Goal: Find specific page/section: Find specific page/section

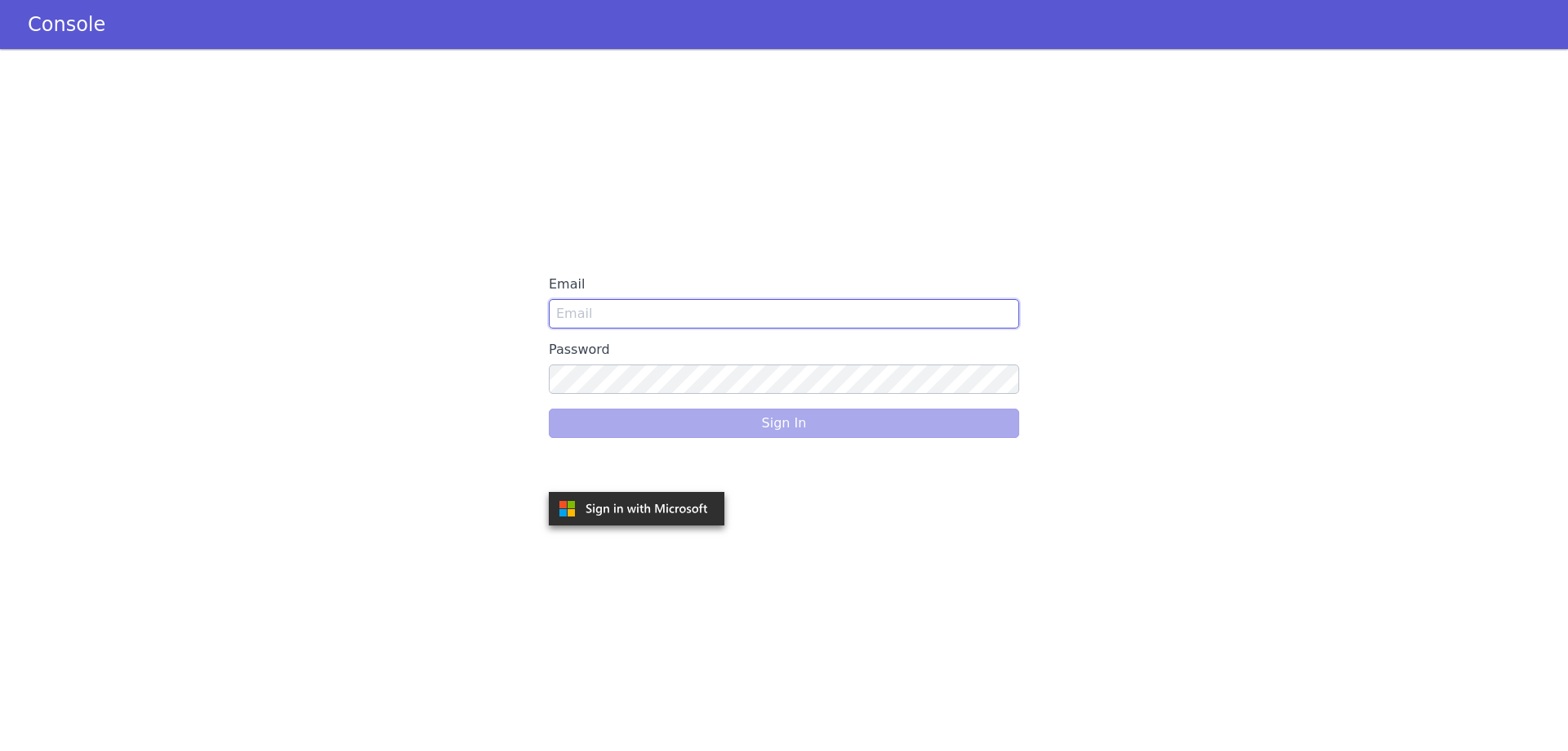
type input "Lauren@americanfinancellc.com"
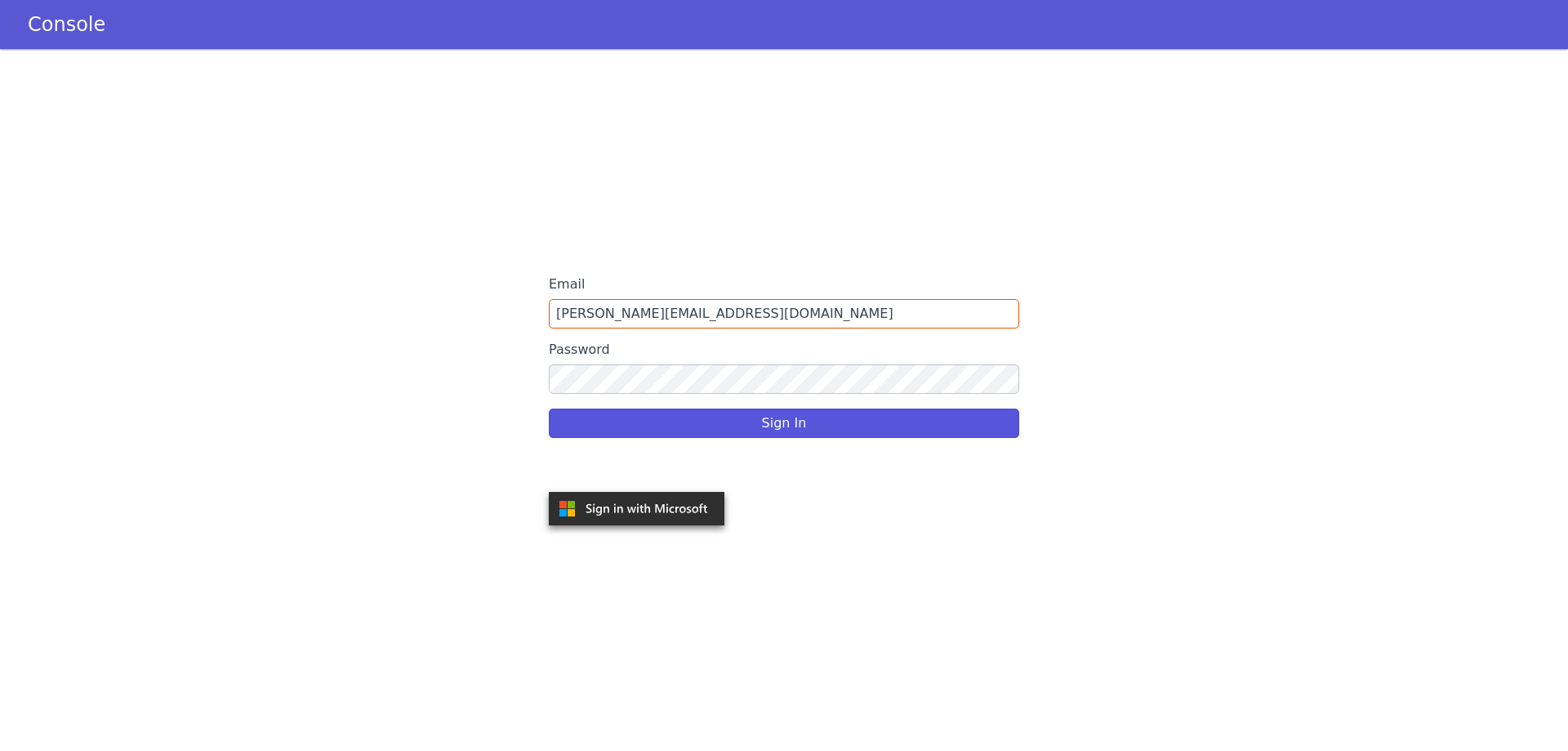
click at [719, 407] on div "Sign In" at bounding box center [784, 423] width 470 height 46
click at [727, 417] on button "Sign In" at bounding box center [784, 422] width 470 height 29
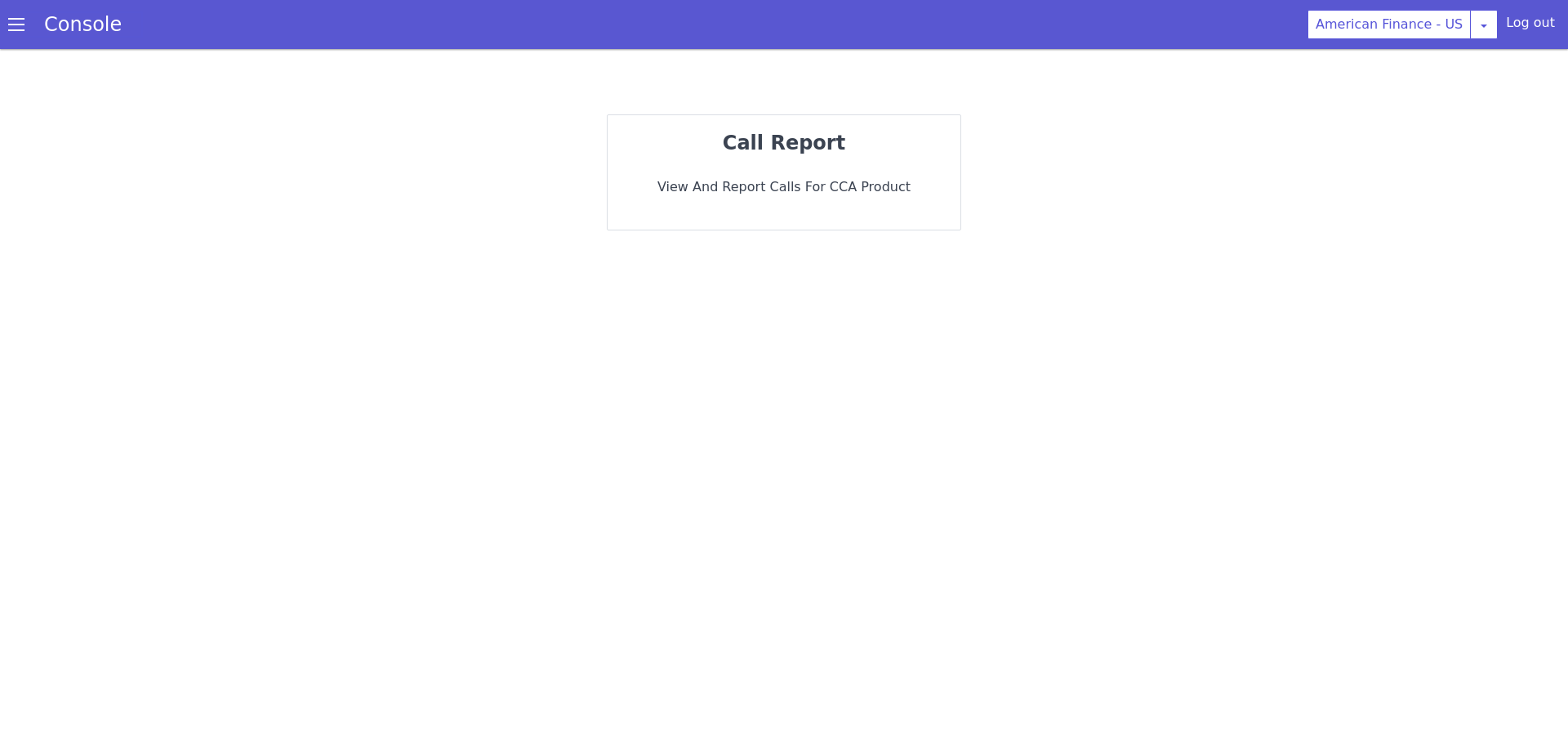
click at [27, 27] on link "Console" at bounding box center [83, 25] width 117 height 23
click at [16, 18] on span at bounding box center [16, 24] width 16 height 16
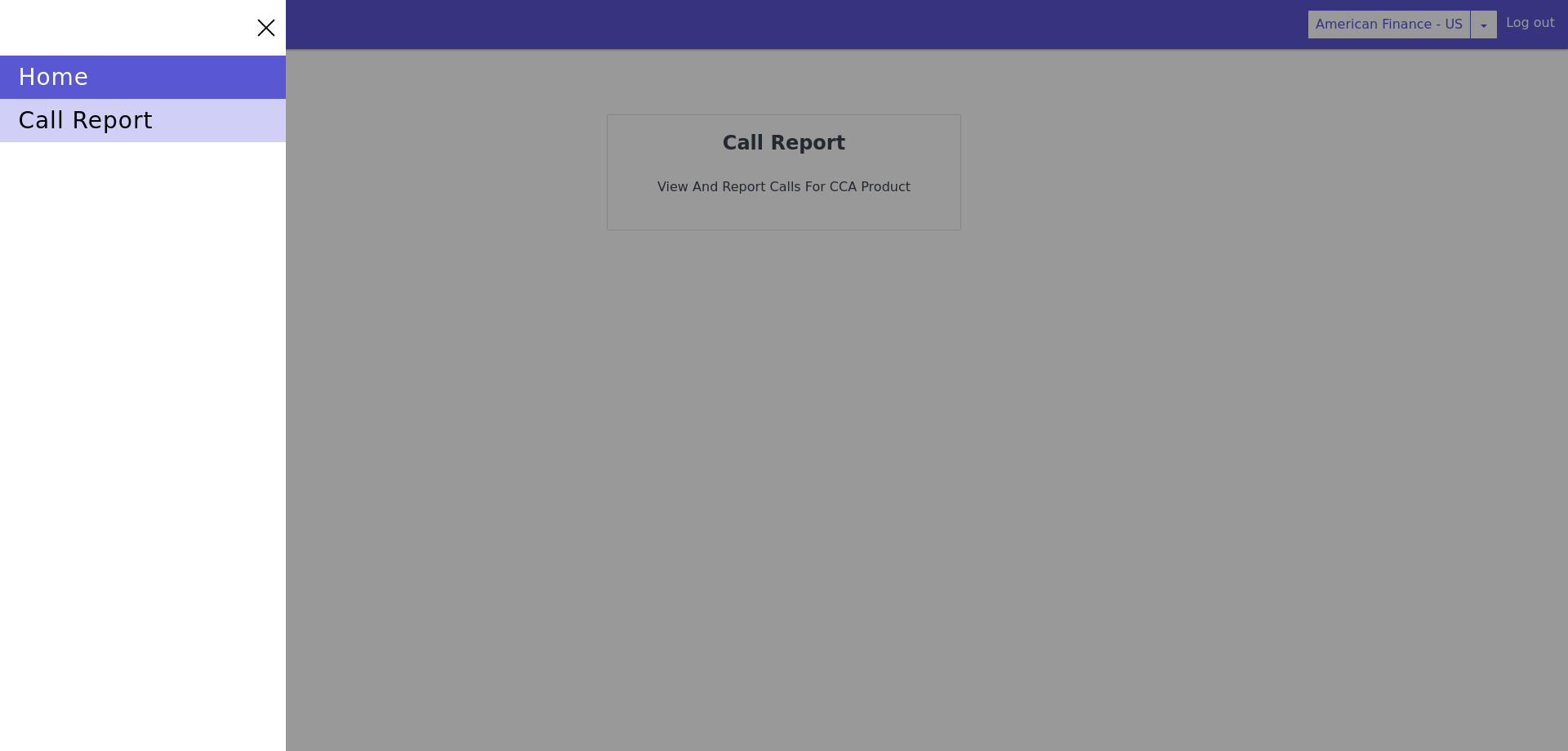
click at [125, 120] on div "call report" at bounding box center [143, 120] width 286 height 43
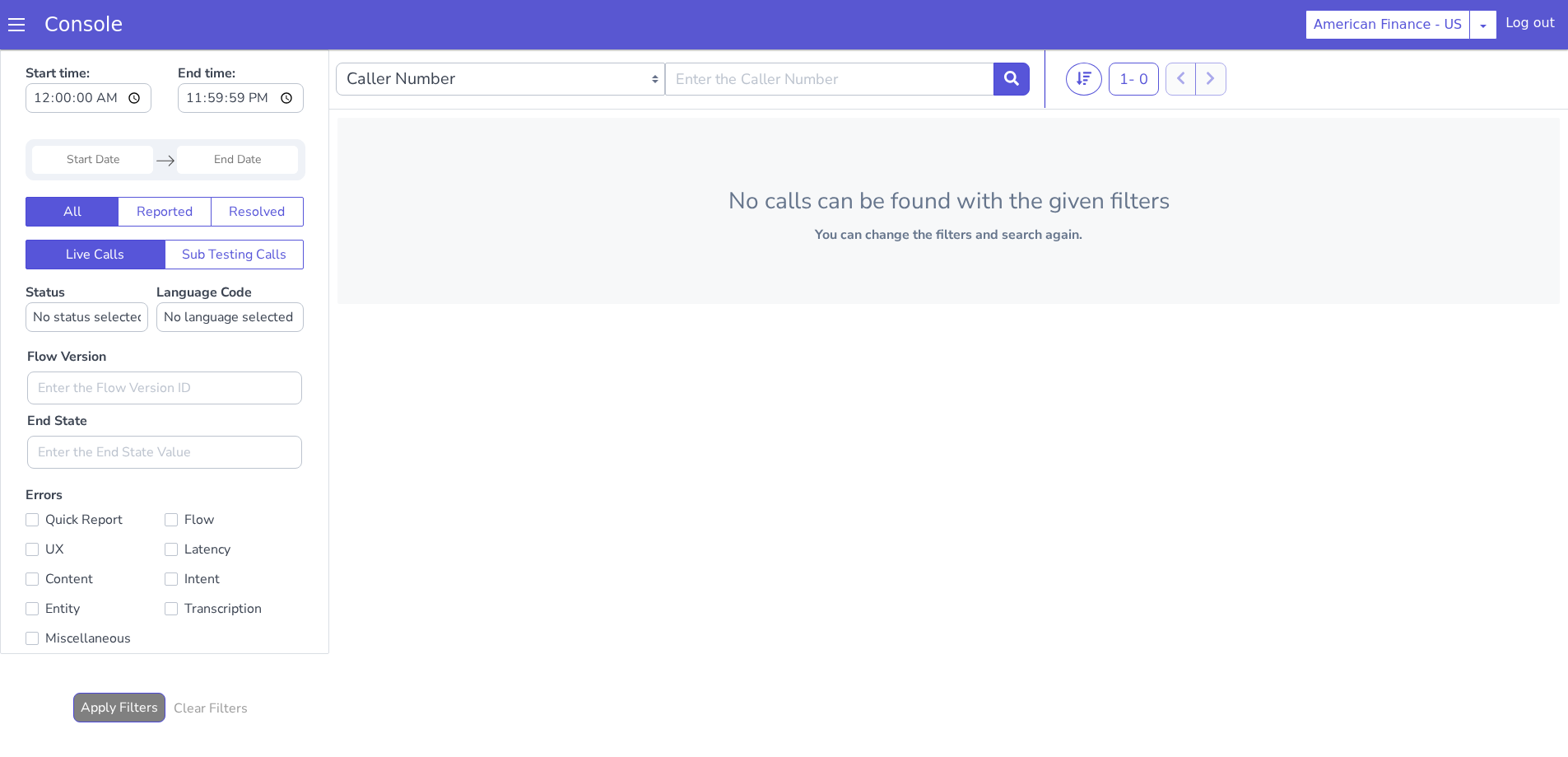
click at [13, 27] on span at bounding box center [16, 24] width 16 height 16
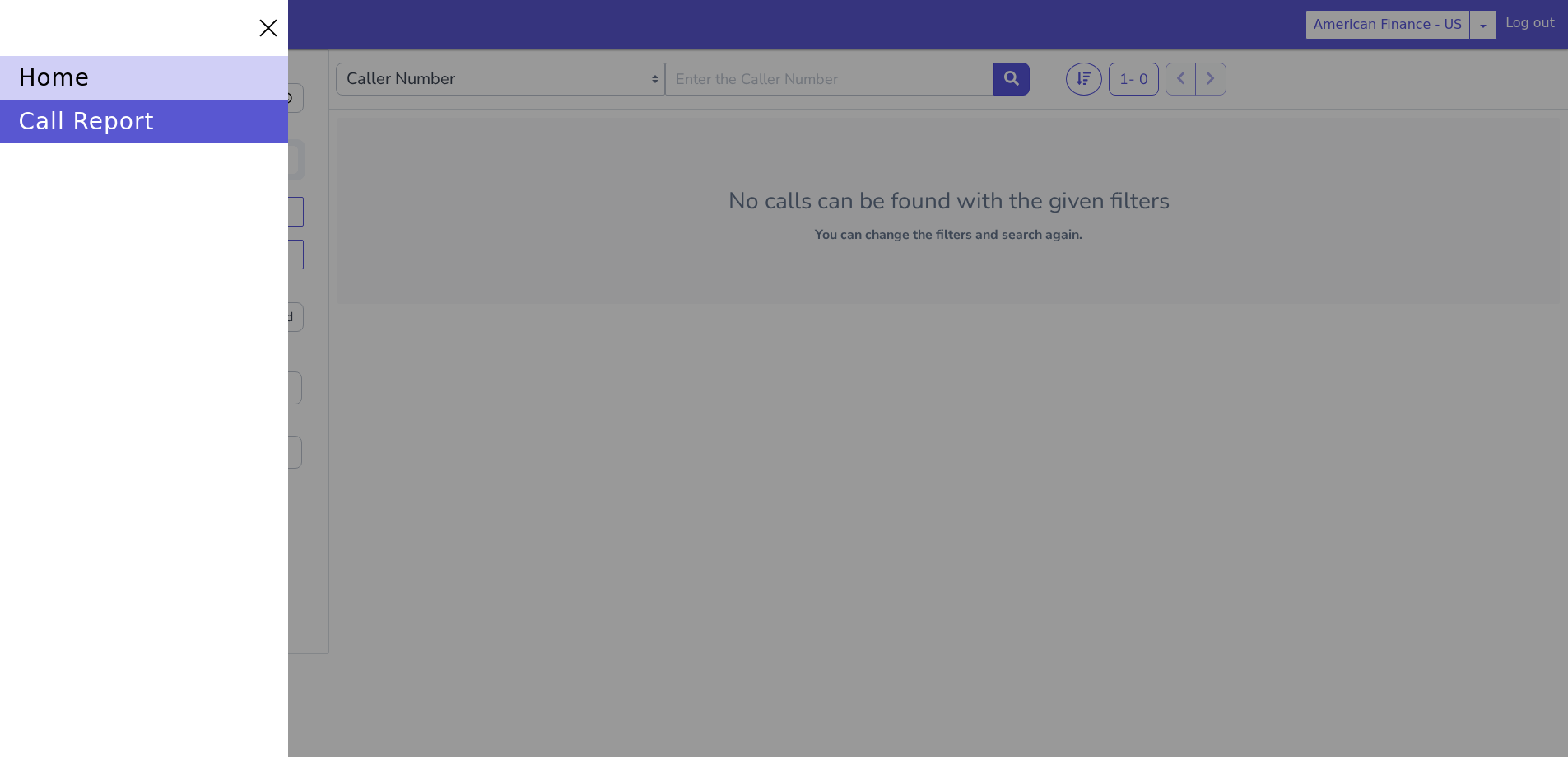
click at [69, 93] on div "home" at bounding box center [144, 78] width 288 height 44
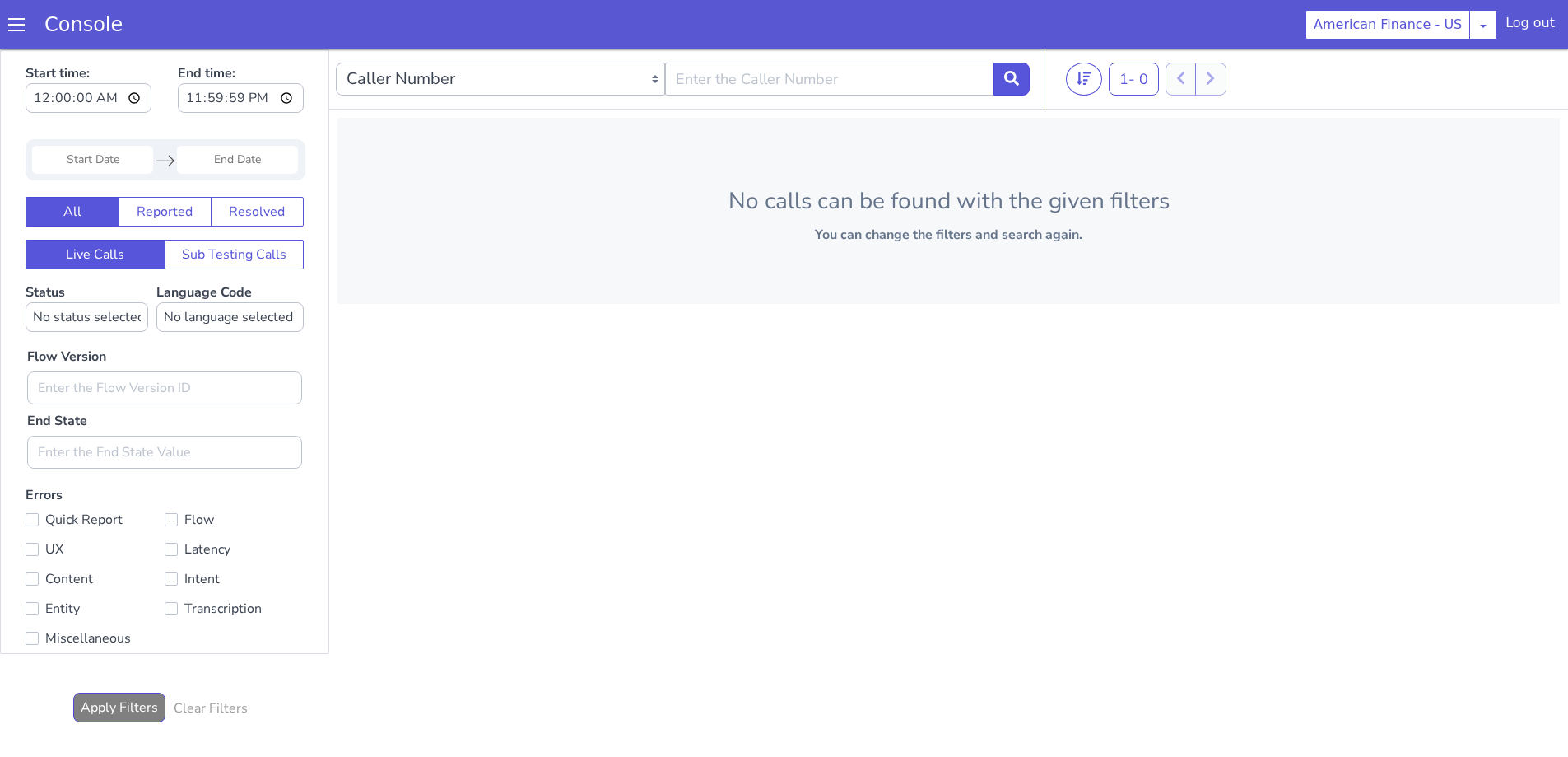
click at [1539, 20] on div "Log out" at bounding box center [1530, 27] width 49 height 27
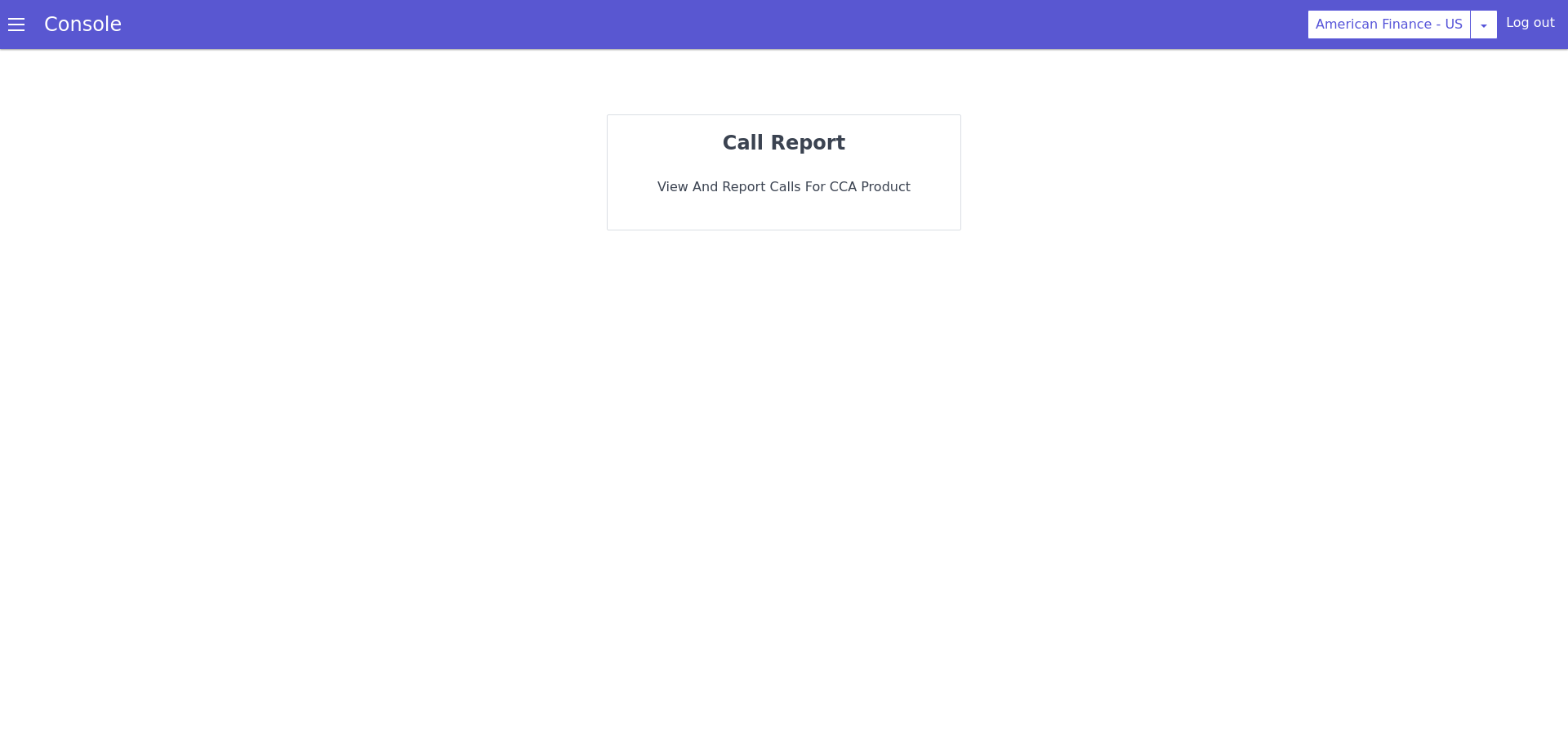
click at [80, 253] on div "call report View and report calls for CCA Product" at bounding box center [784, 424] width 1568 height 653
click at [13, 27] on span at bounding box center [16, 24] width 16 height 16
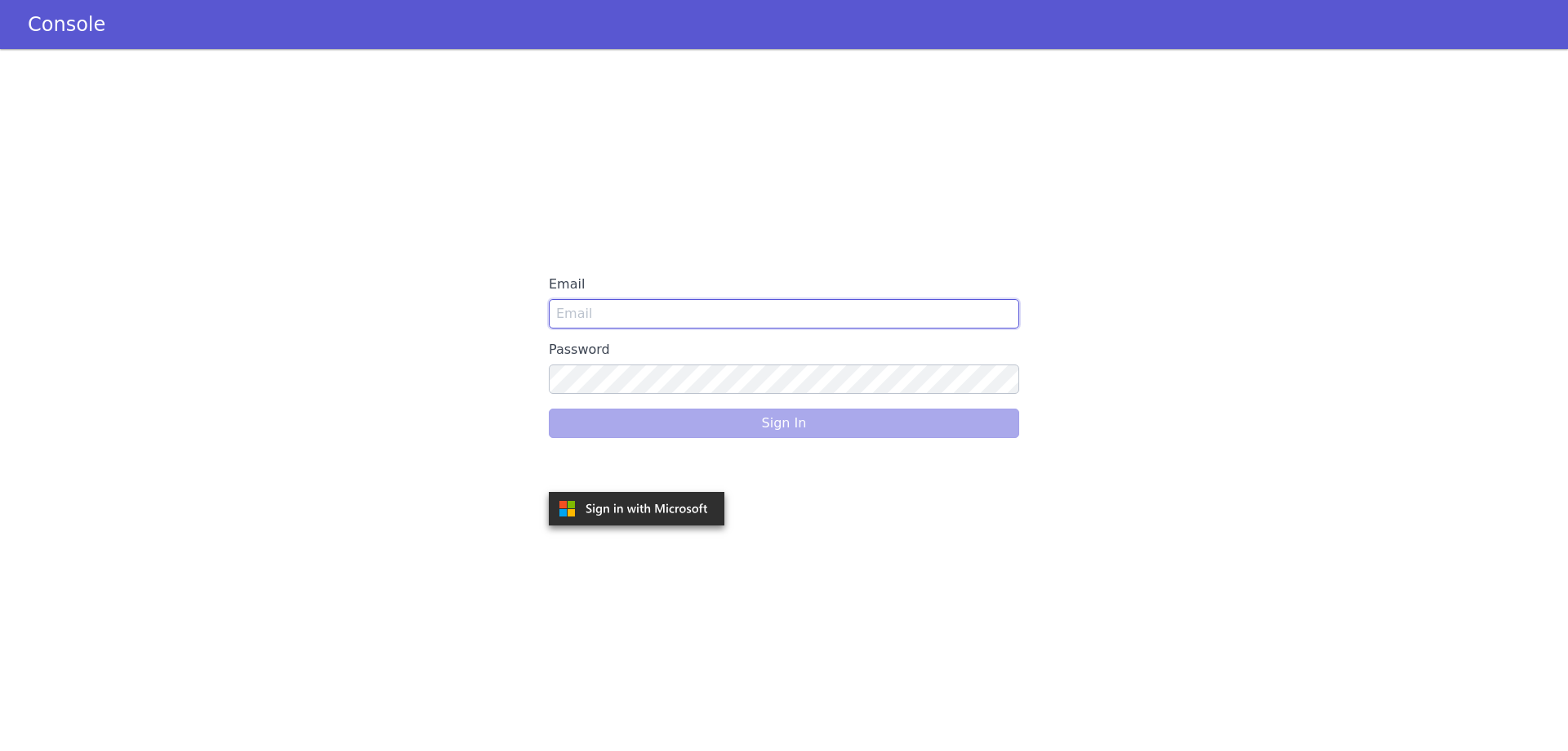
type input "Lauren@americanfinancellc.com"
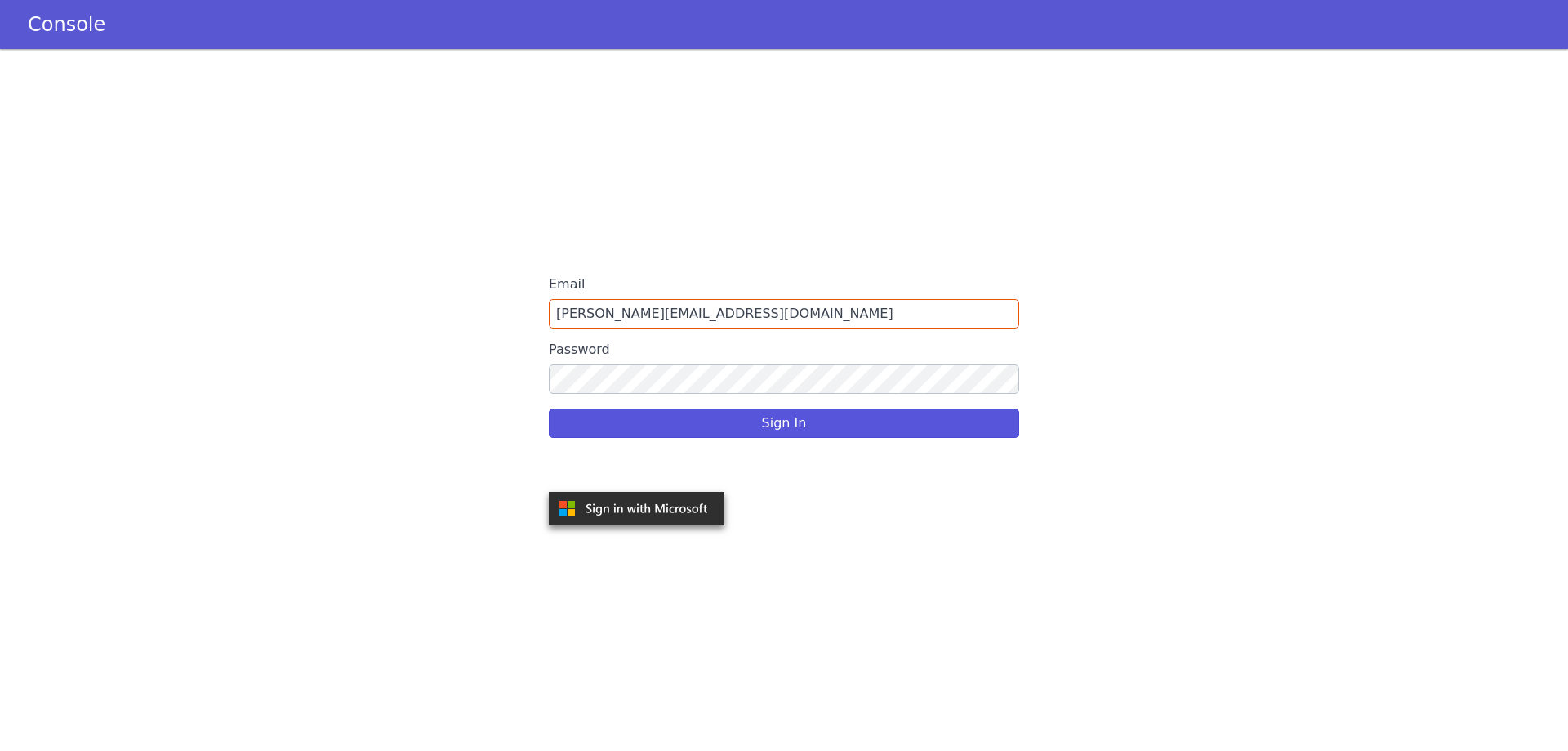
click at [1416, 369] on div "Email Lauren@americanfinancellc.com Password Sign In" at bounding box center [784, 399] width 1568 height 701
